Goal: Navigation & Orientation: Find specific page/section

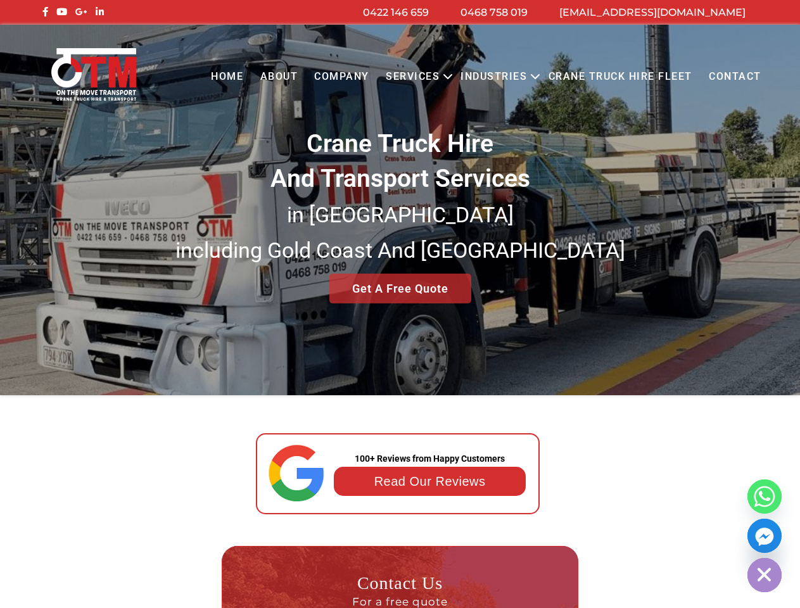
click at [451, 77] on button "Open menu" at bounding box center [447, 77] width 9 height 35
click at [497, 77] on link "Industries" at bounding box center [493, 77] width 83 height 35
click at [535, 77] on link "Industries" at bounding box center [493, 77] width 83 height 35
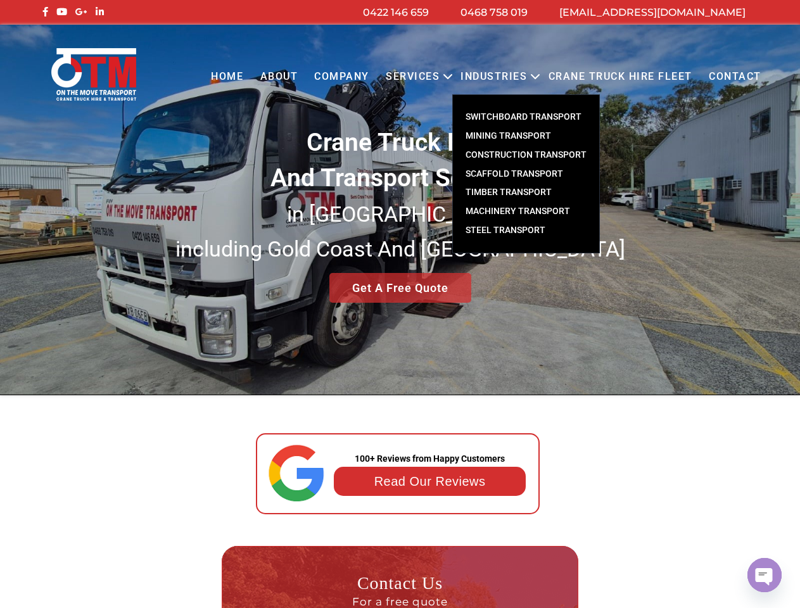
click at [400, 210] on div "Crane Truck Hire And Transport Services in [GEOGRAPHIC_DATA] [GEOGRAPHIC_DATA] …" at bounding box center [400, 213] width 800 height 177
